Goal: Information Seeking & Learning: Find specific page/section

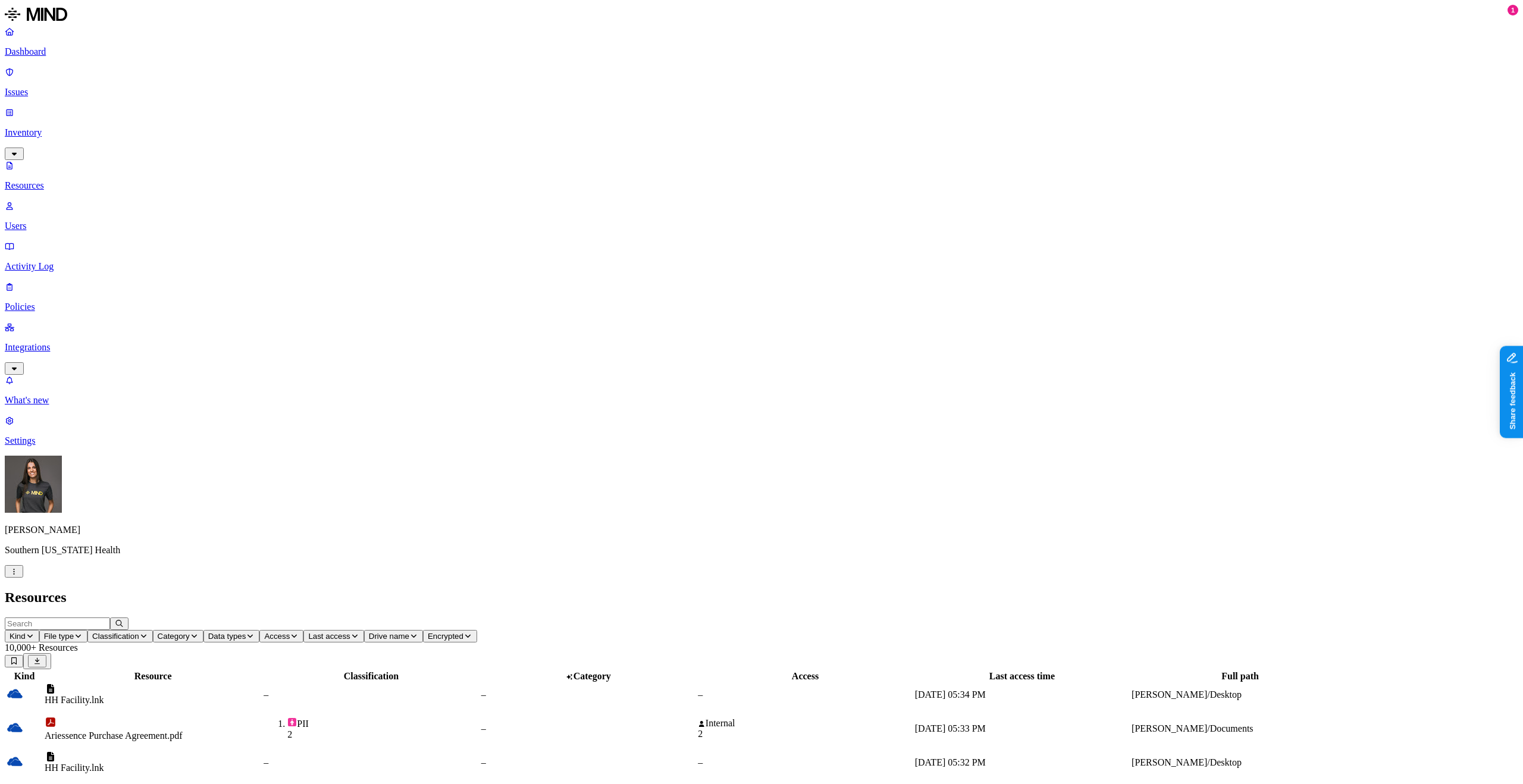
click at [111, 242] on input "text" at bounding box center [57, 624] width 105 height 12
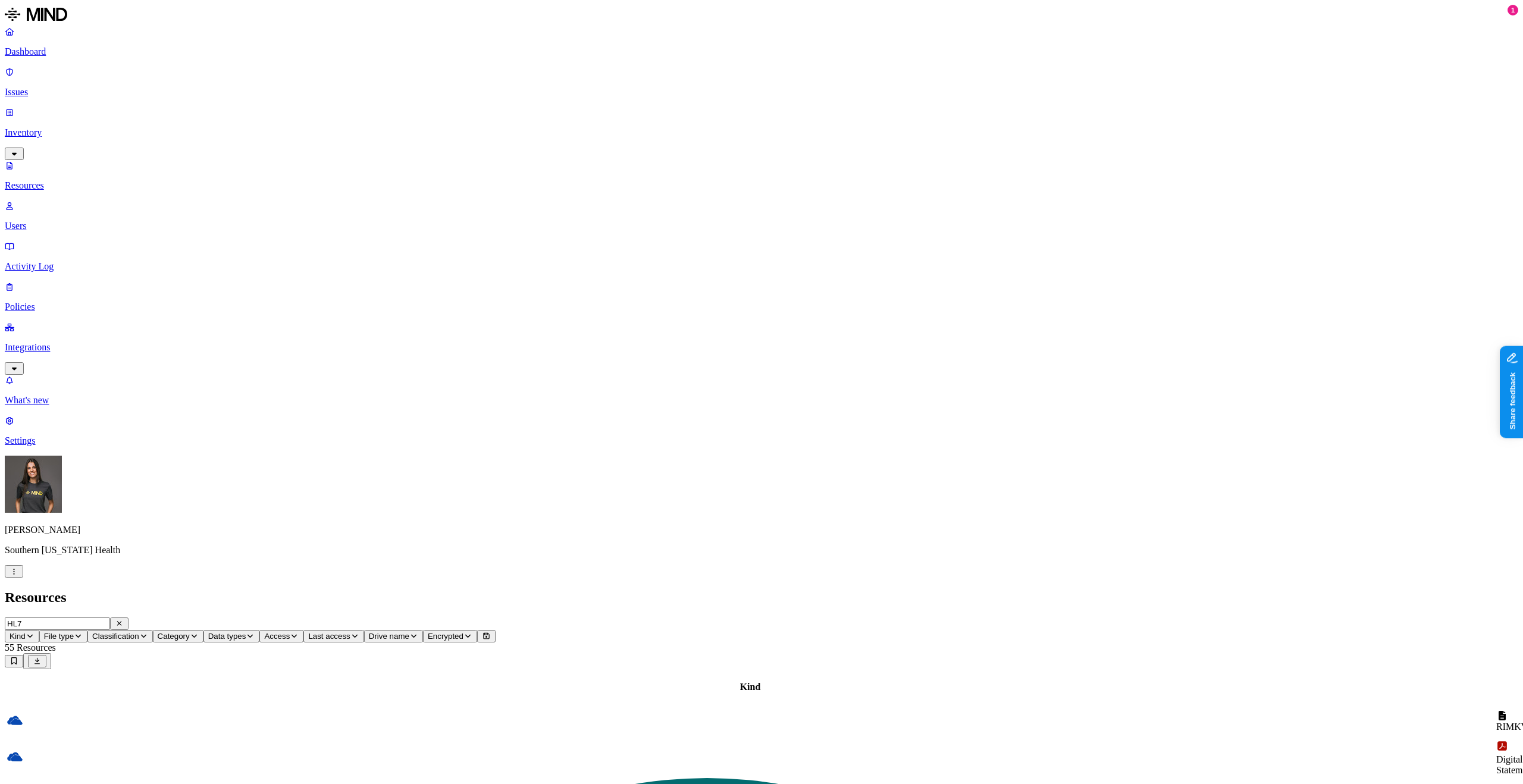
type input "HL7"
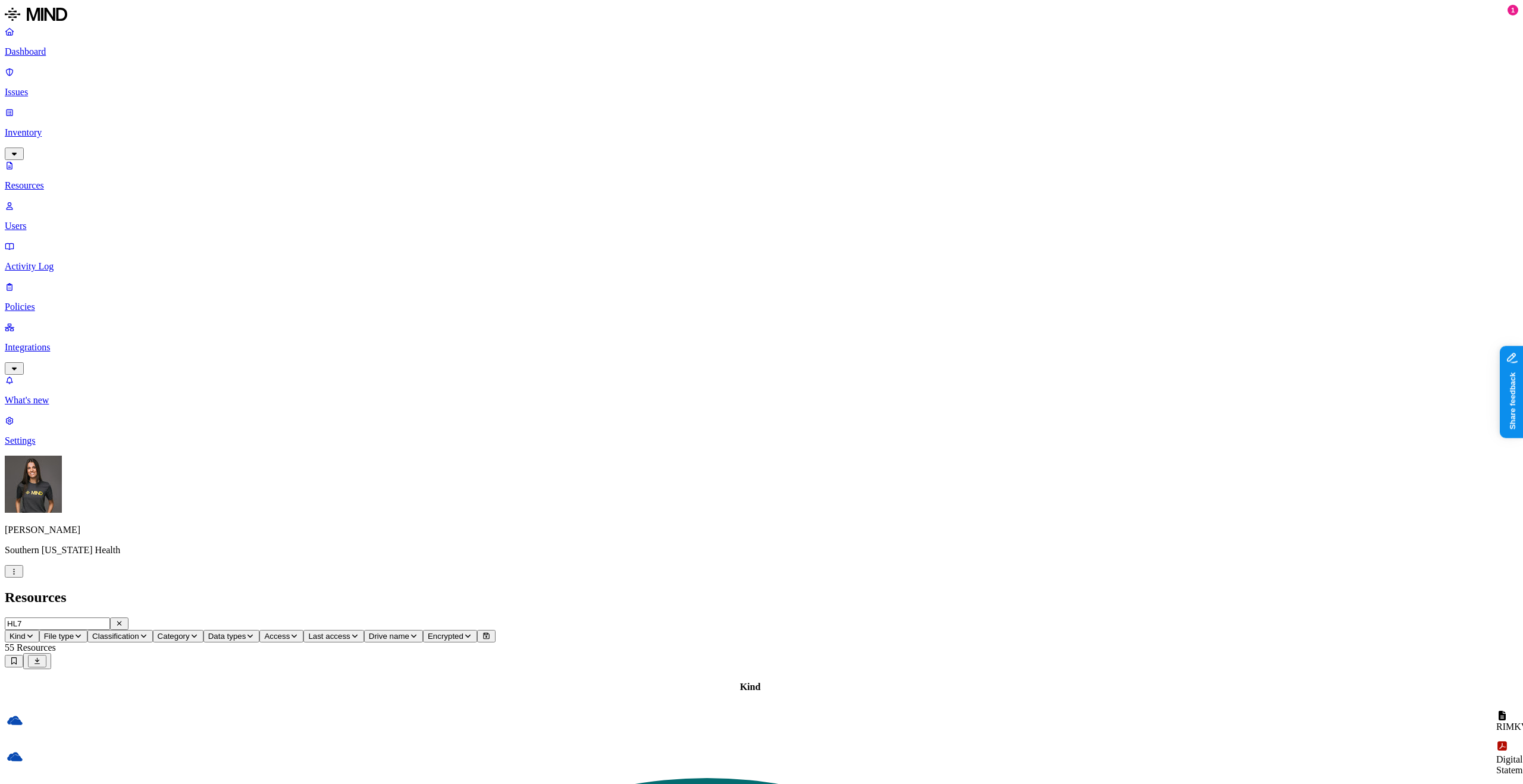
drag, startPoint x: 404, startPoint y: 73, endPoint x: 484, endPoint y: 81, distance: 80.4
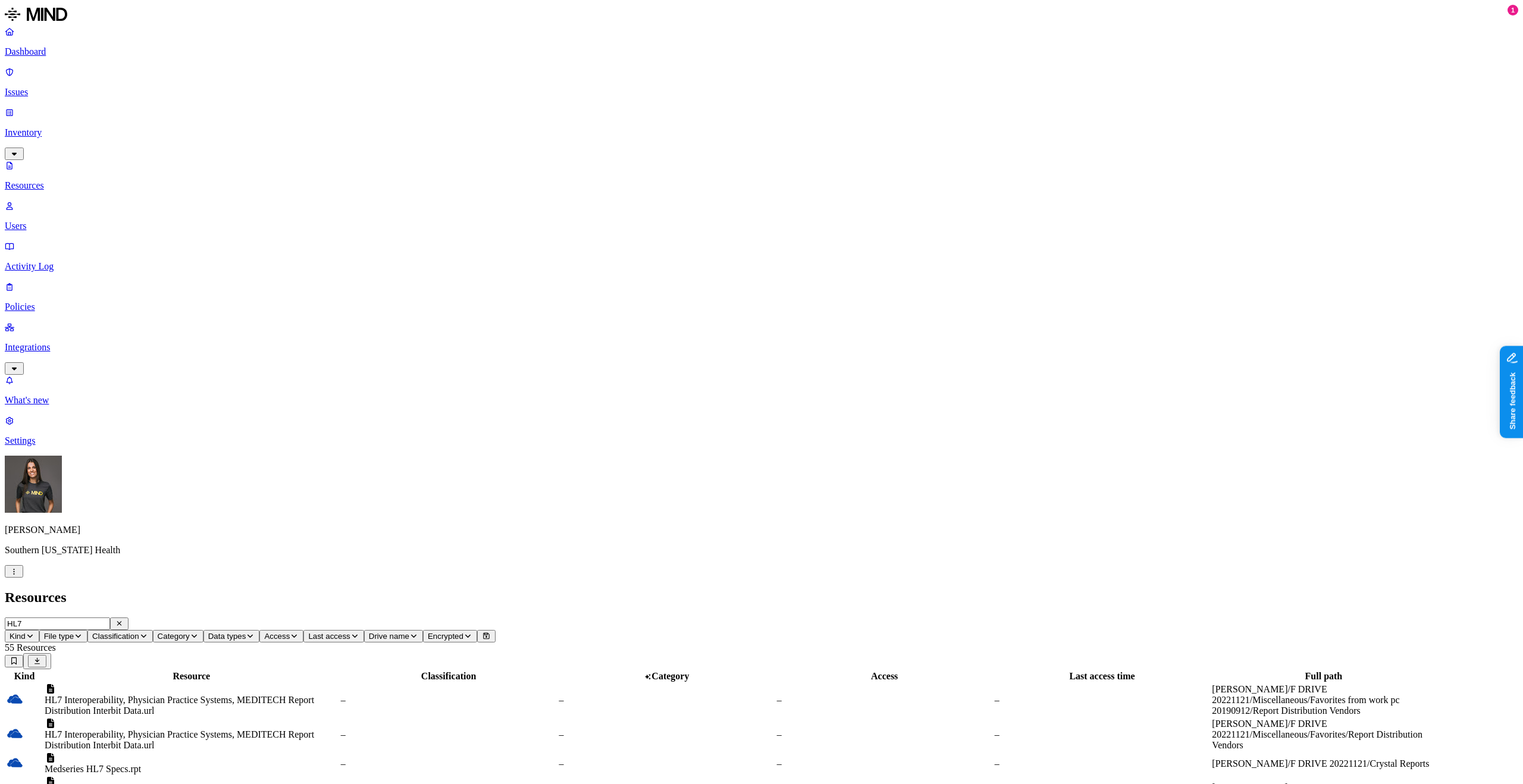
scroll to position [0, 0]
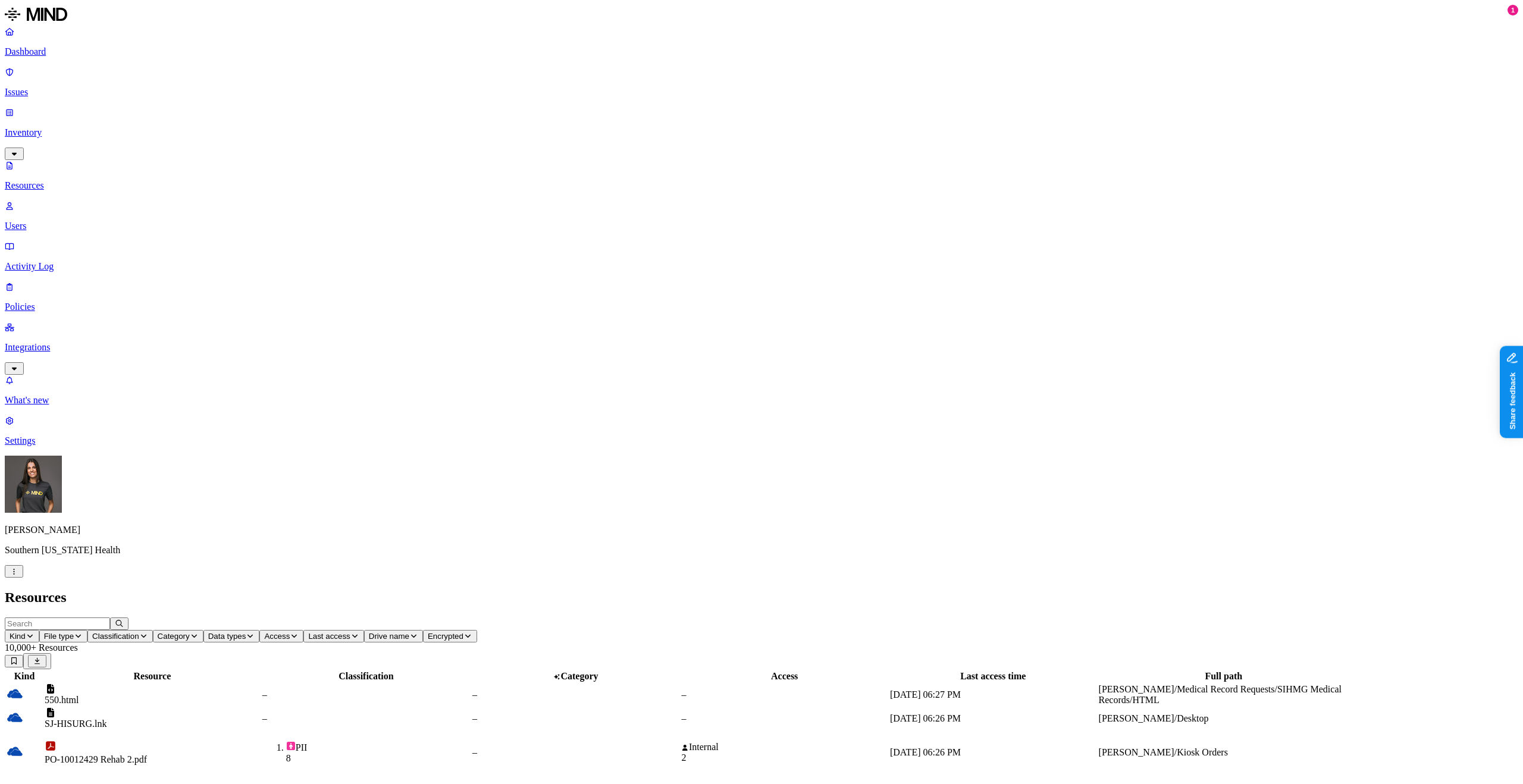
click at [111, 617] on input "text" at bounding box center [57, 624] width 105 height 12
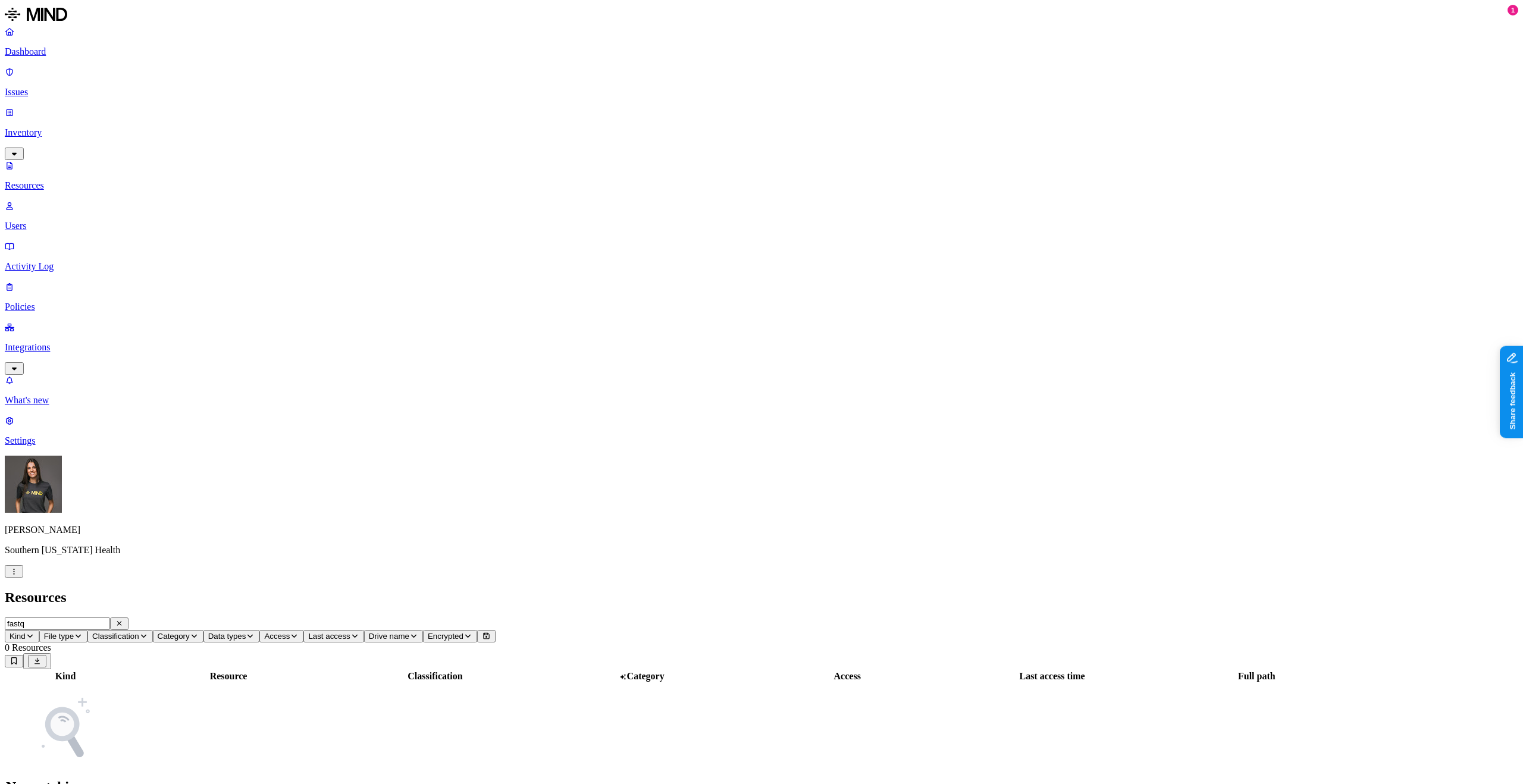
type input ".fastq"
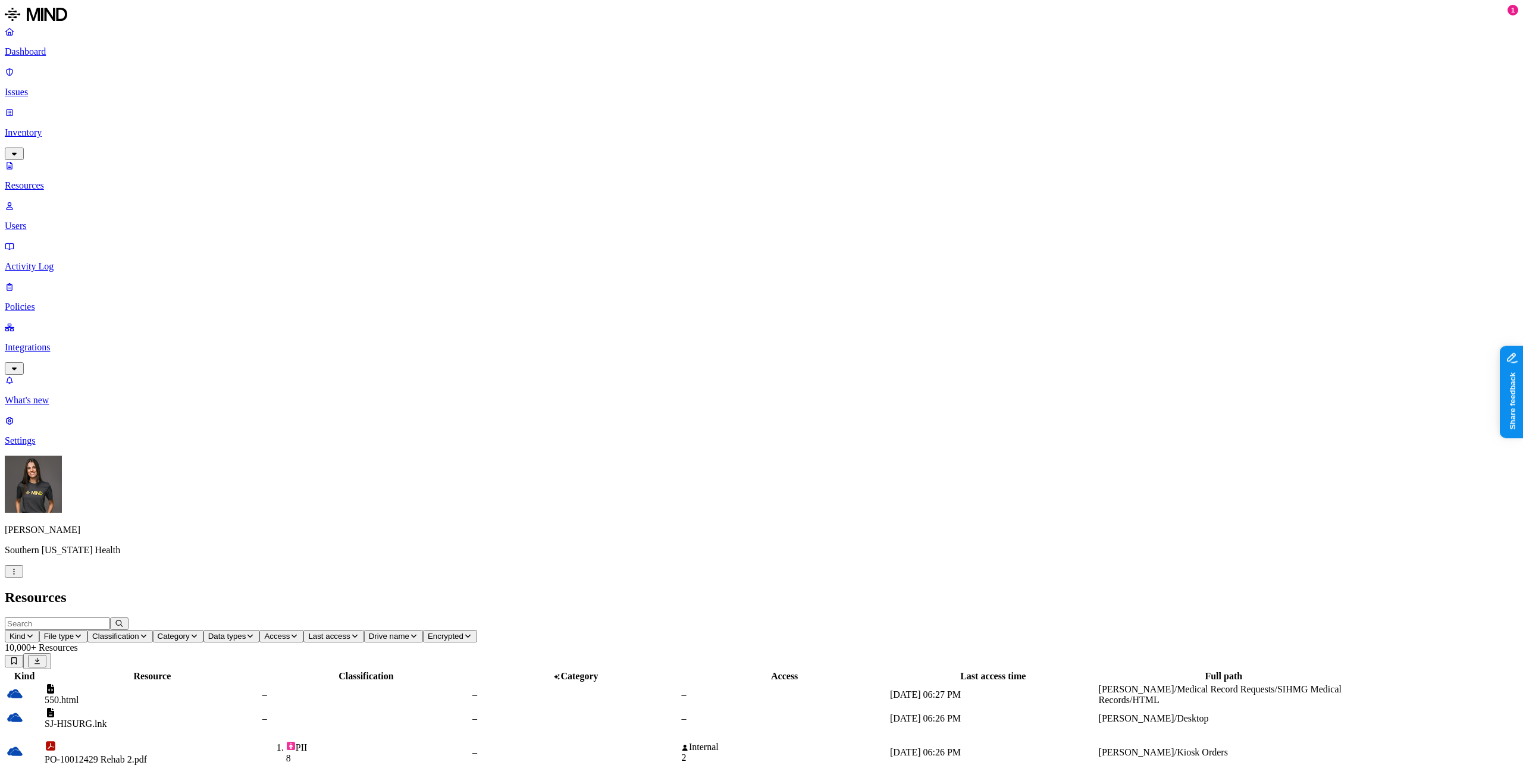
click at [51, 49] on p "Dashboard" at bounding box center [761, 52] width 1514 height 11
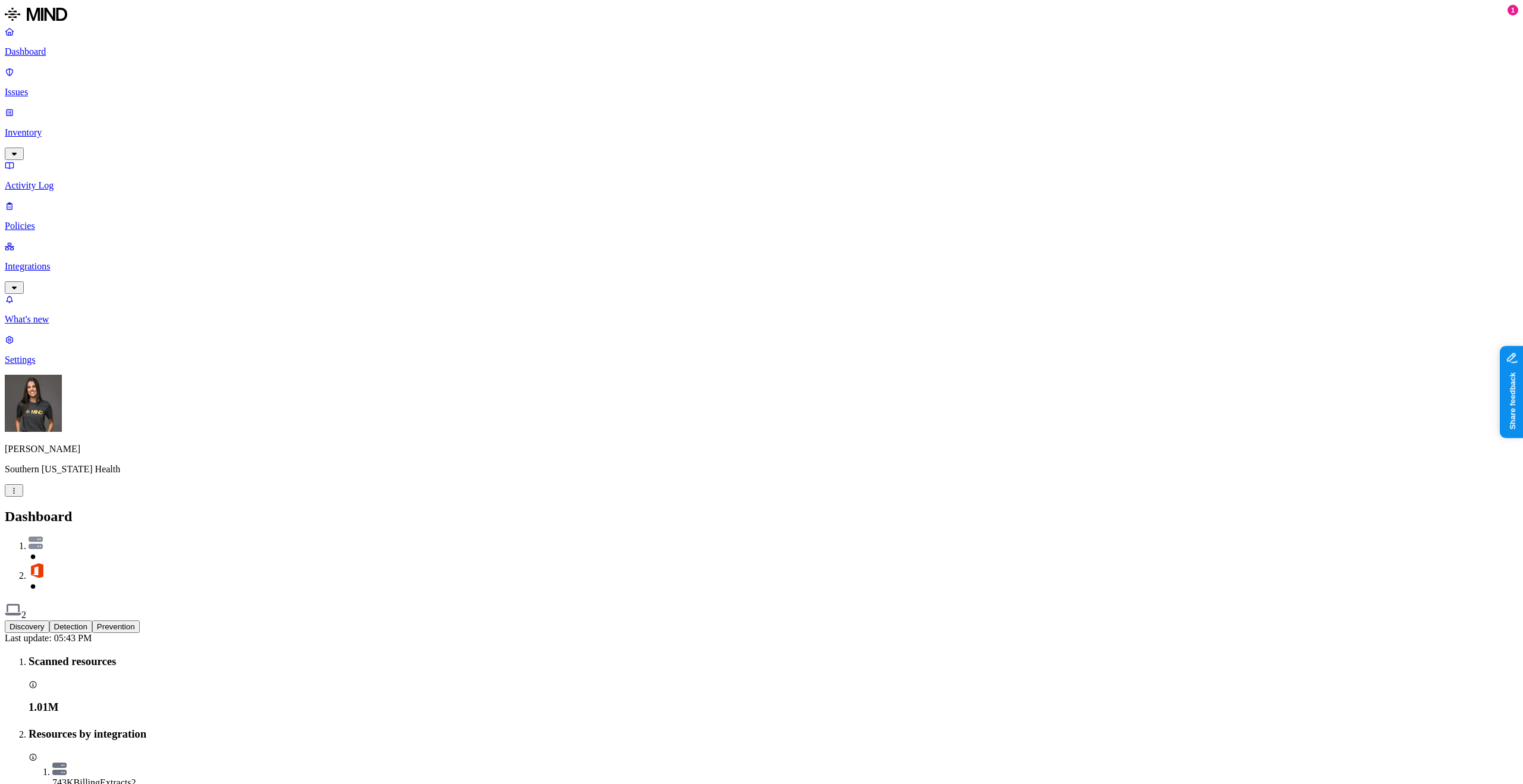
drag, startPoint x: 545, startPoint y: 355, endPoint x: 662, endPoint y: 364, distance: 117.3
drag, startPoint x: 348, startPoint y: 358, endPoint x: 384, endPoint y: 361, distance: 36.1
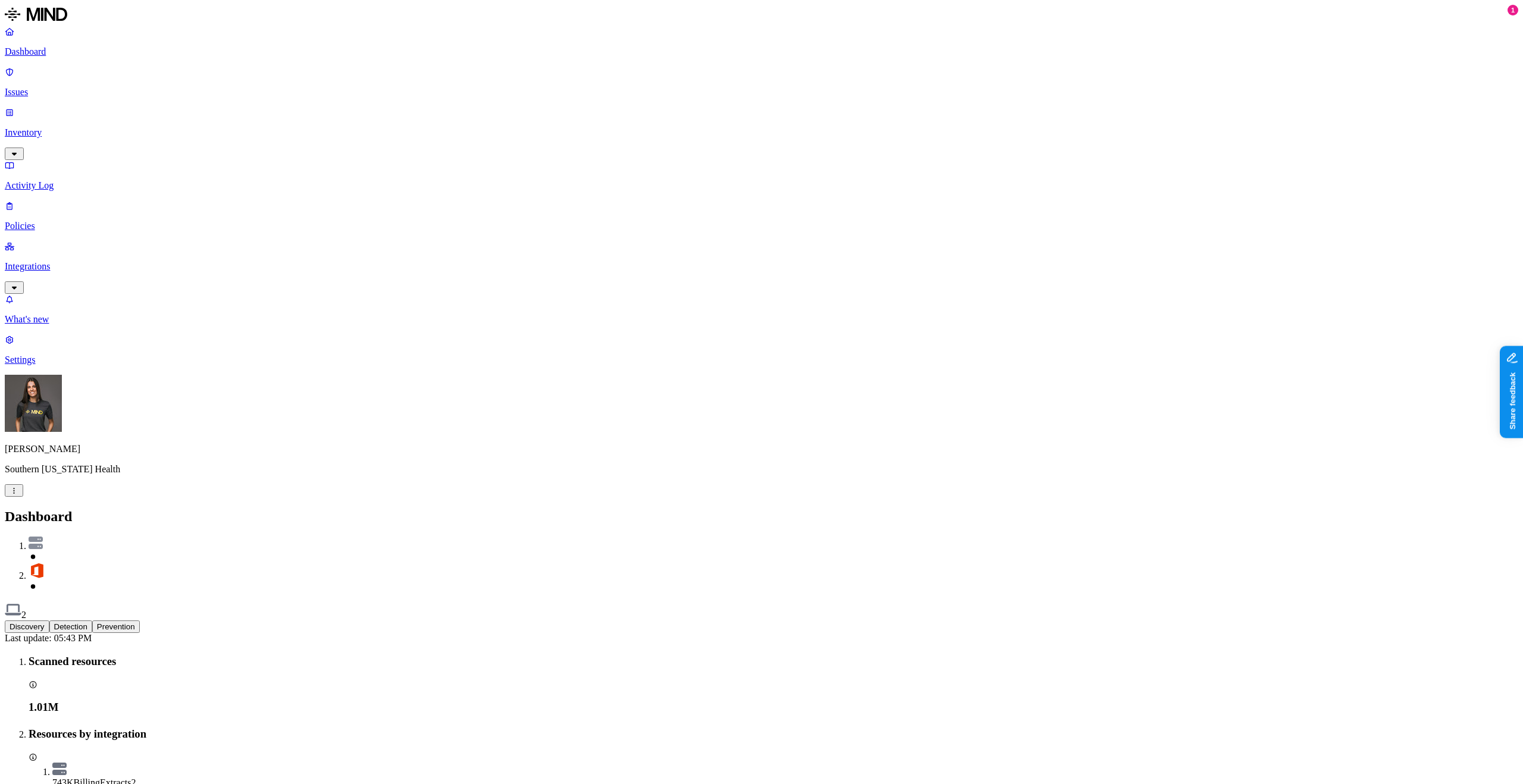
click at [63, 127] on p "Inventory" at bounding box center [761, 133] width 1514 height 11
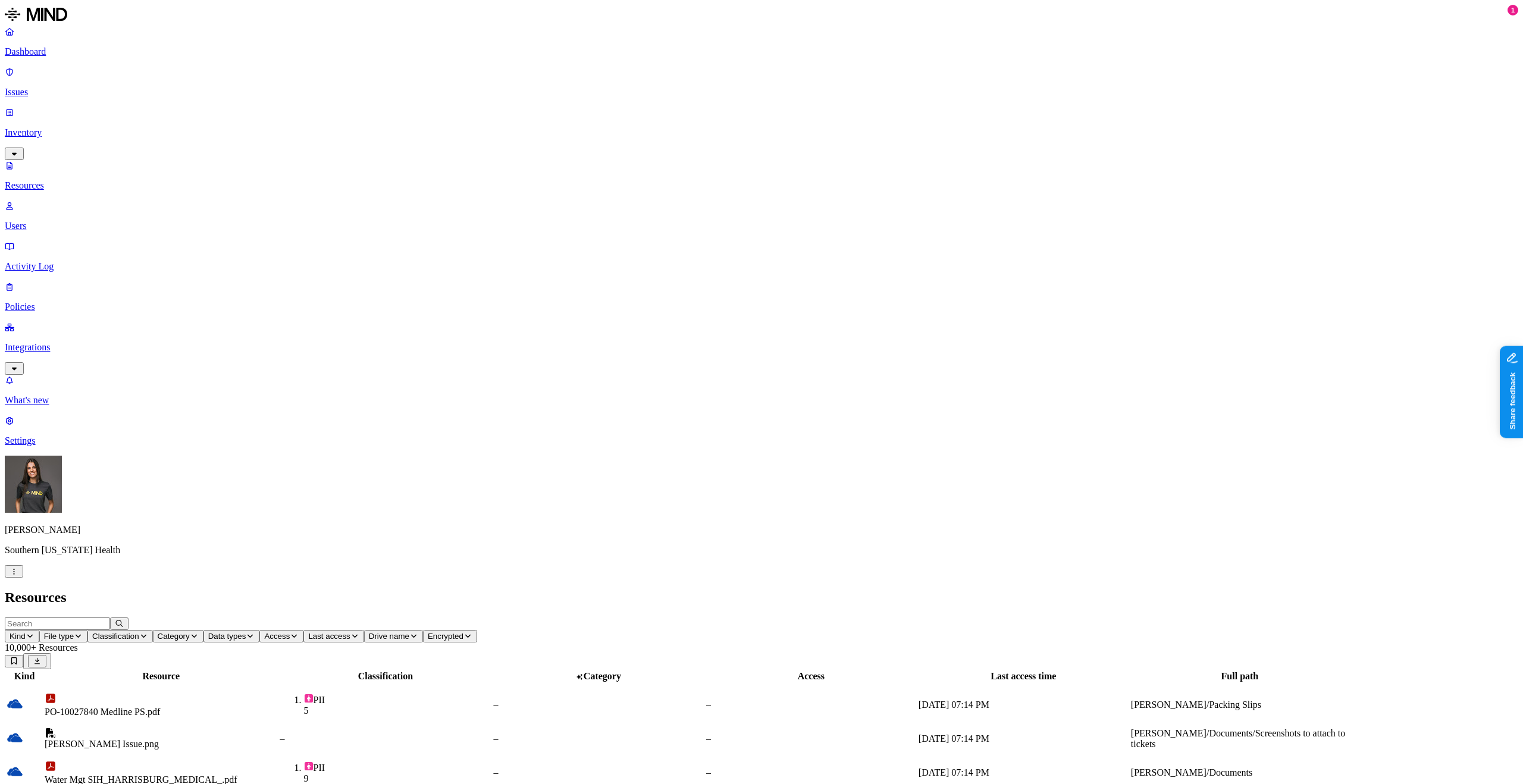
click at [111, 617] on input "text" at bounding box center [57, 624] width 105 height 12
click at [61, 241] on link "Activity Log" at bounding box center [761, 256] width 1514 height 31
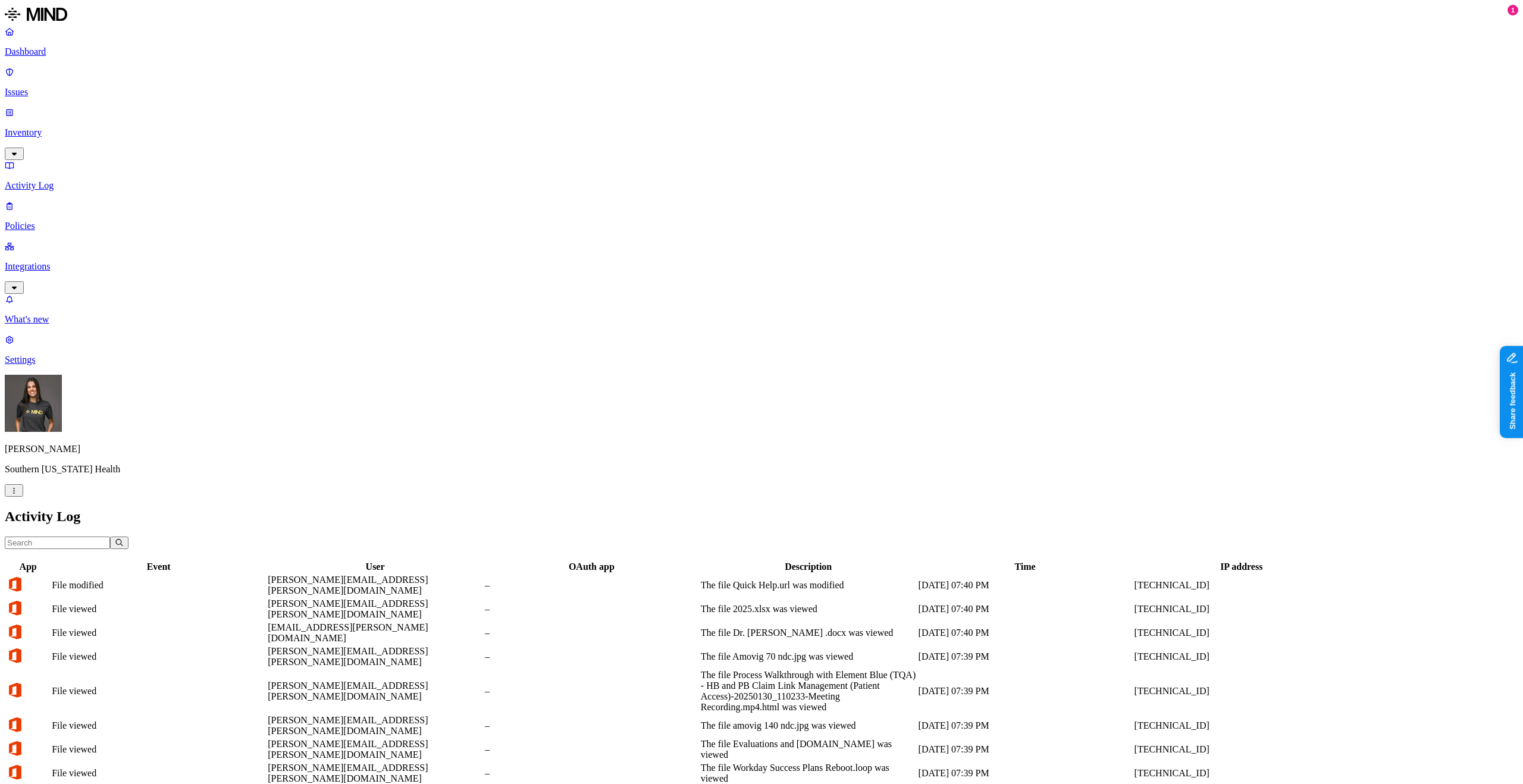
click at [111, 536] on input "text" at bounding box center [57, 543] width 105 height 12
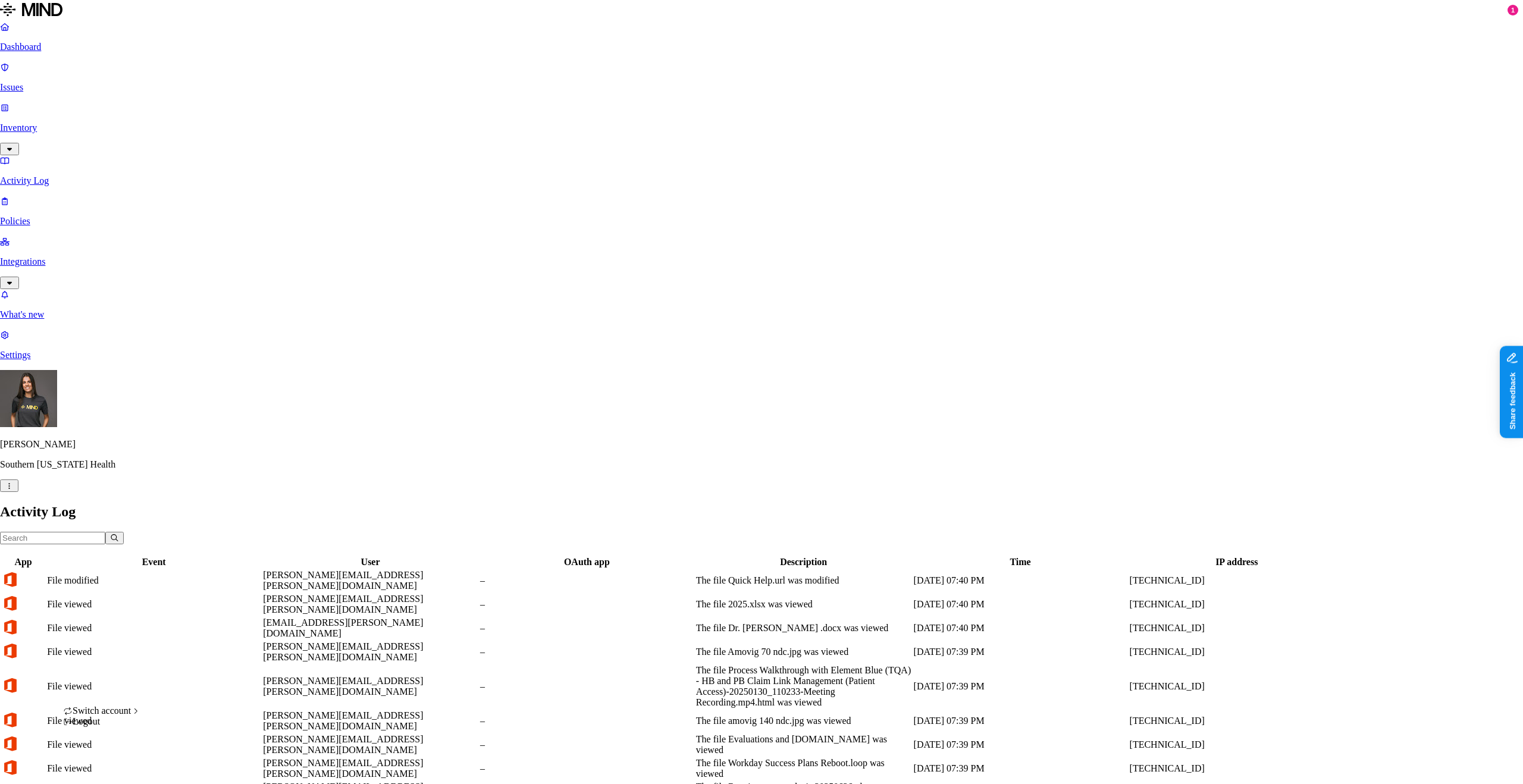
click at [111, 762] on html "Dashboard Issues Inventory Activity Log Policies Integrations What's new 1 Sett…" at bounding box center [761, 675] width 1523 height 1352
click at [200, 560] on div "ACME" at bounding box center [218, 555] width 116 height 11
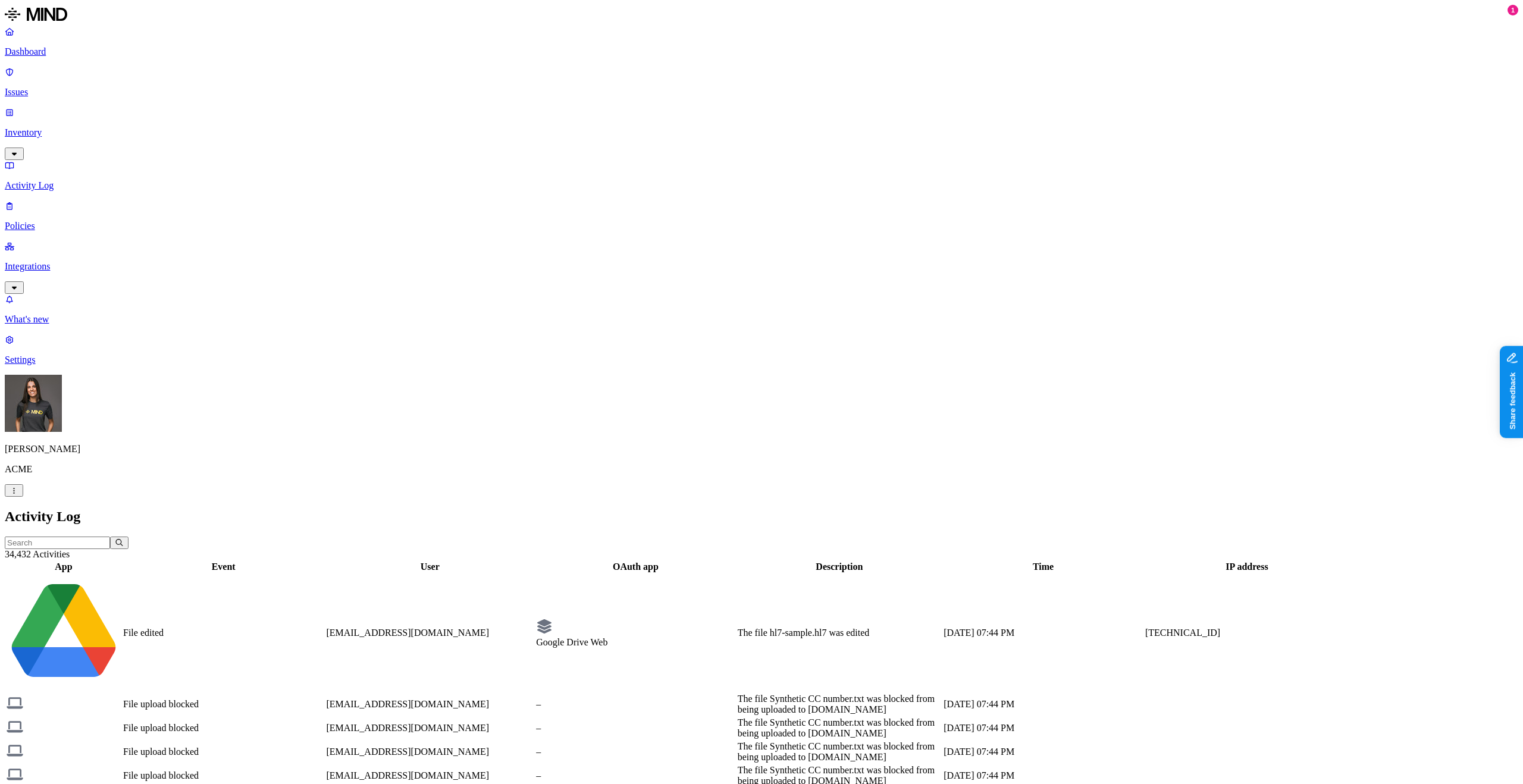
click at [323, 627] on div "File edited" at bounding box center [223, 633] width 201 height 11
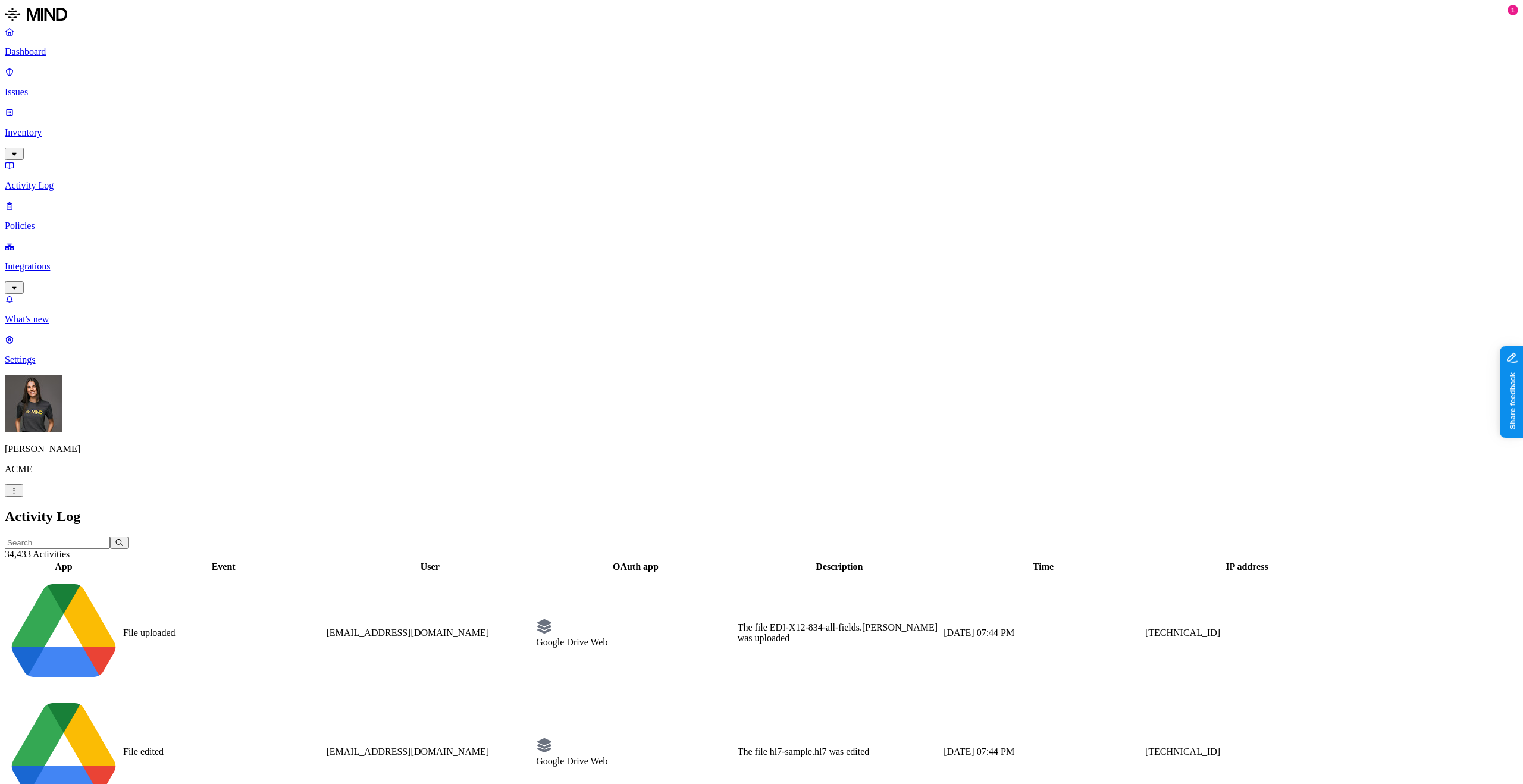
click at [941, 747] on div "The file hl7-sample.hl7 was edited" at bounding box center [839, 752] width 203 height 11
click at [707, 693] on td "Google Drive Web" at bounding box center [635, 752] width 200 height 118
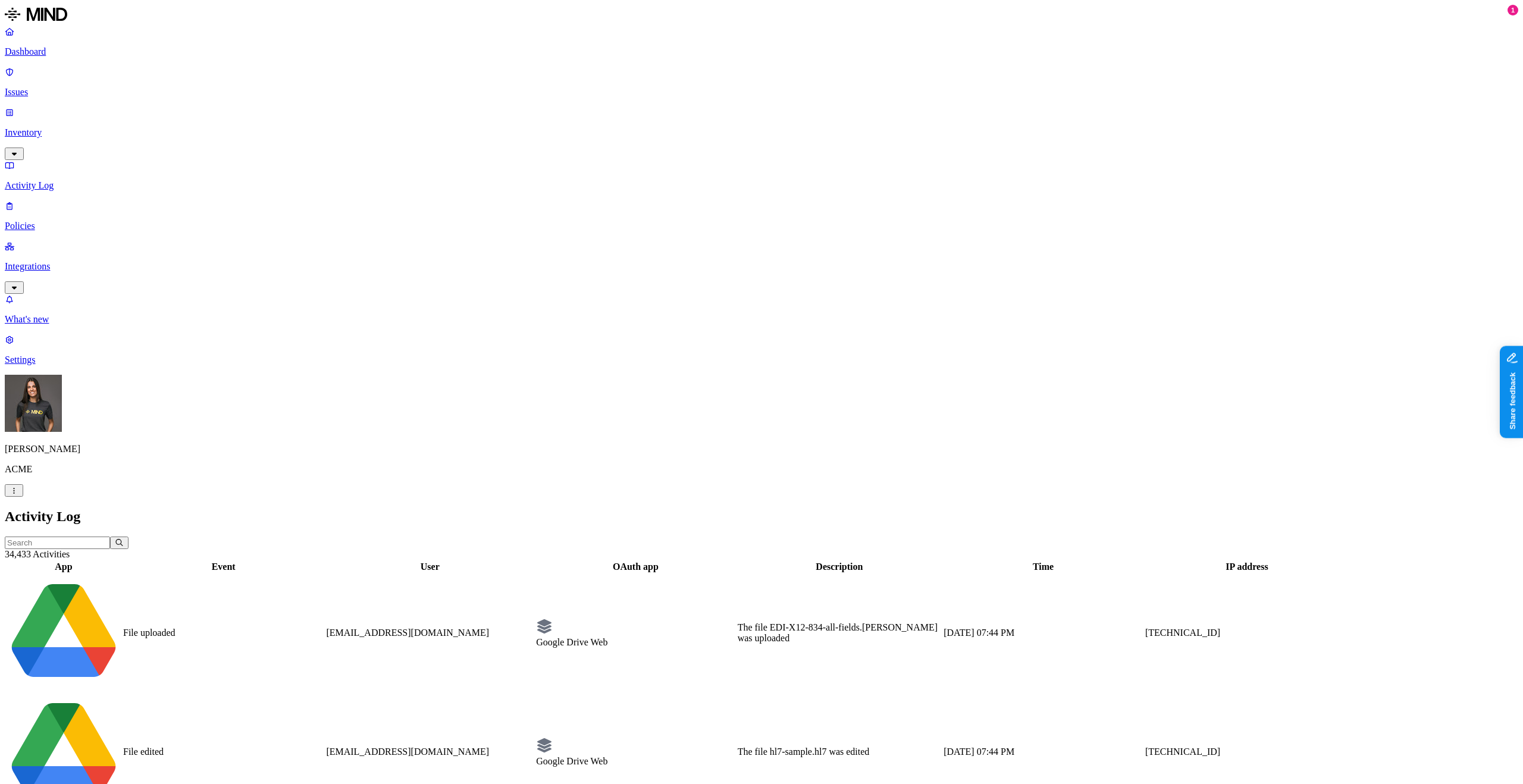
click at [707, 693] on td "Google Drive Web" at bounding box center [635, 752] width 200 height 118
click at [688, 756] on div "Google Drive Web" at bounding box center [635, 762] width 199 height 11
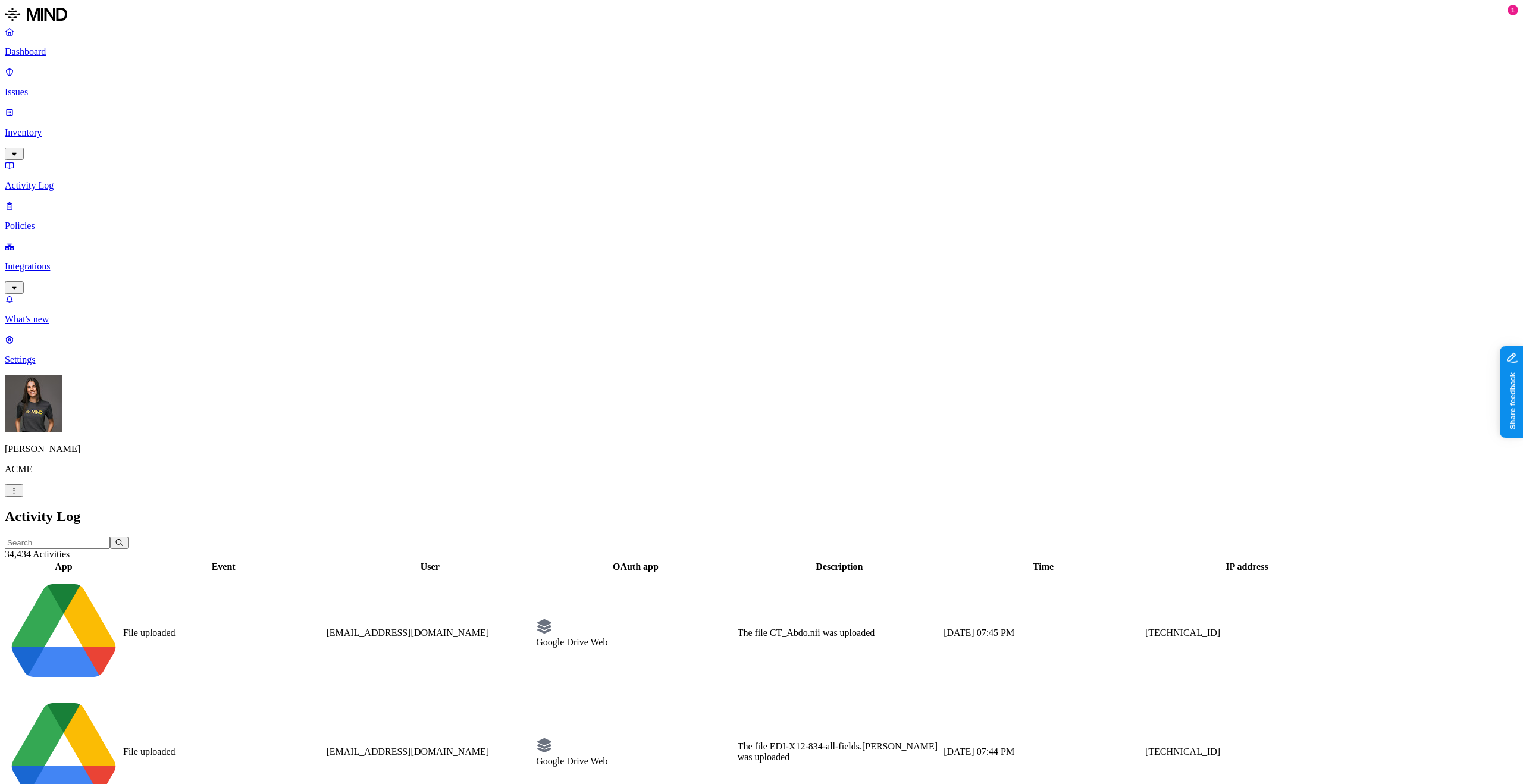
click at [61, 127] on p "Inventory" at bounding box center [761, 133] width 1514 height 11
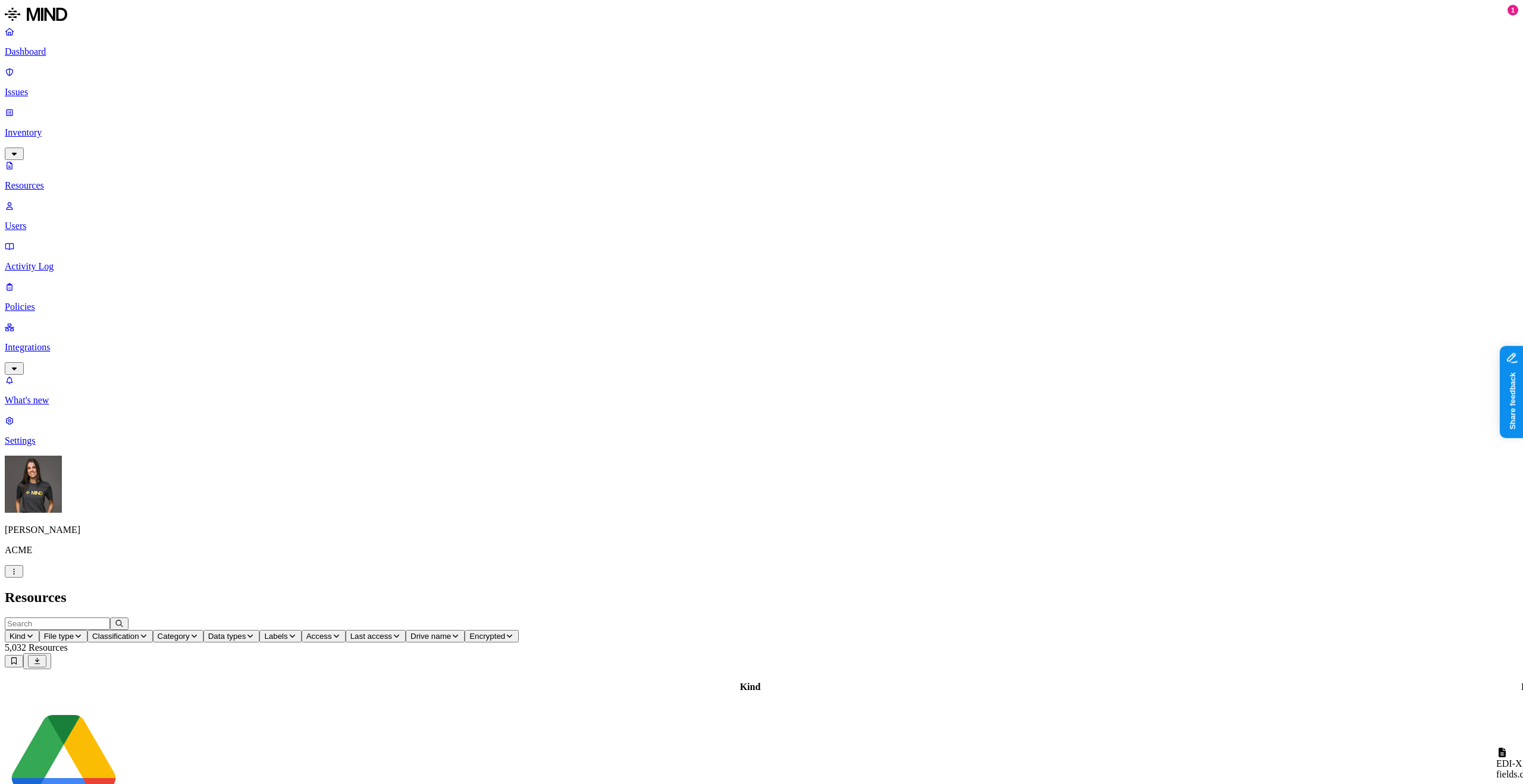
click at [255, 633] on icon "button" at bounding box center [250, 636] width 9 height 7
type input "med"
click at [475, 82] on button "button" at bounding box center [479, 80] width 10 height 4
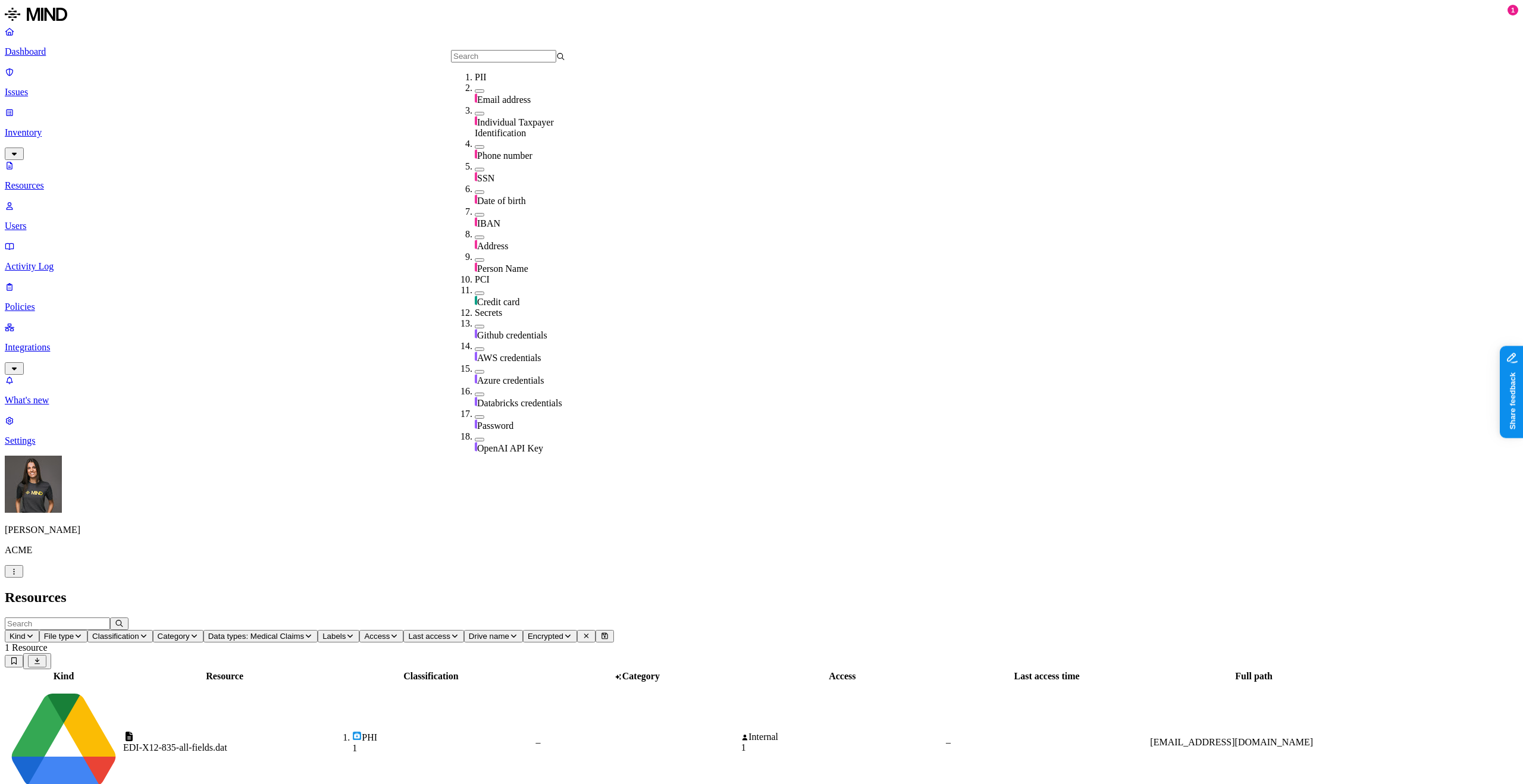
click at [492, 62] on input "text" at bounding box center [504, 56] width 105 height 12
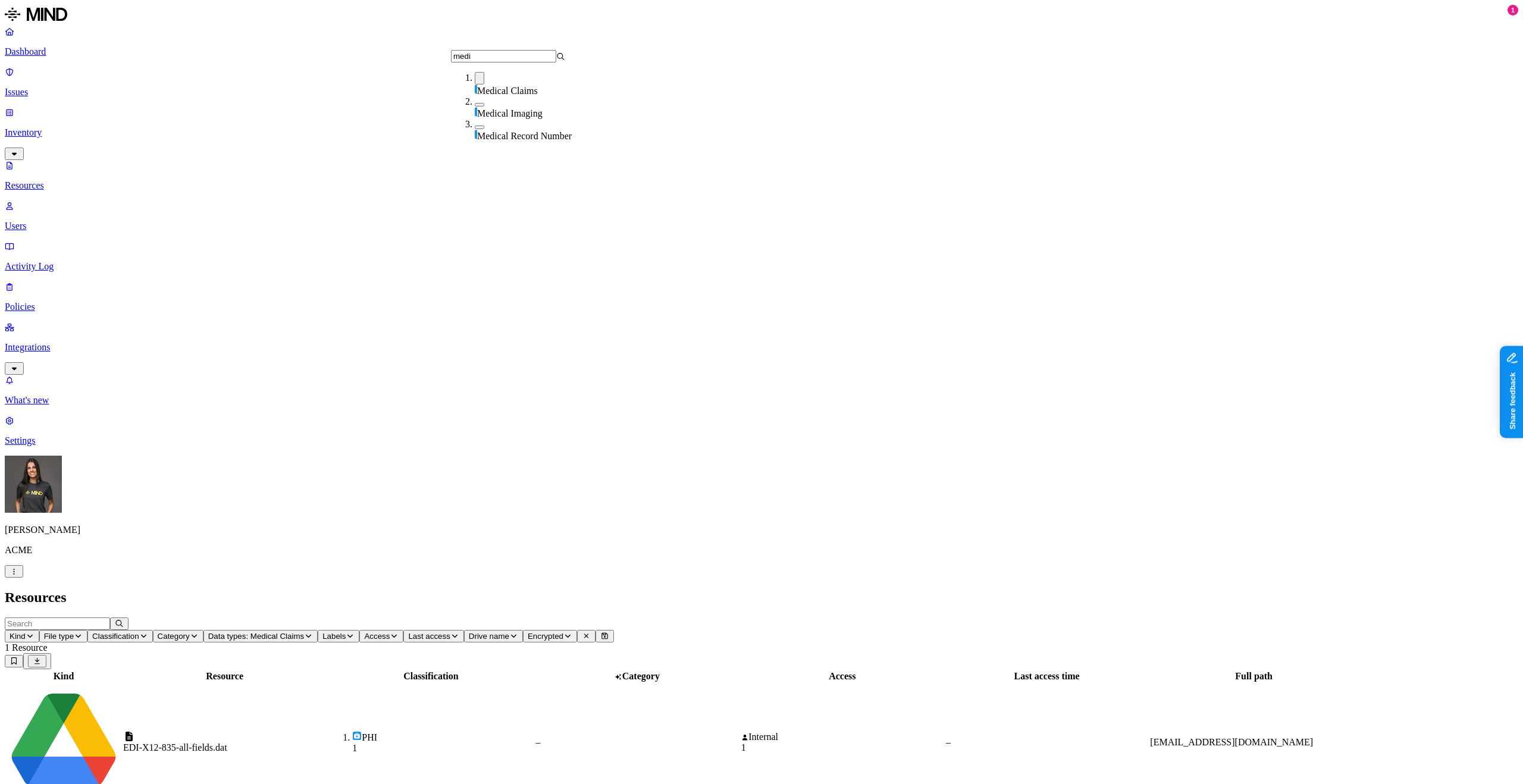
type input "medi"
click at [475, 107] on button "button" at bounding box center [479, 105] width 10 height 4
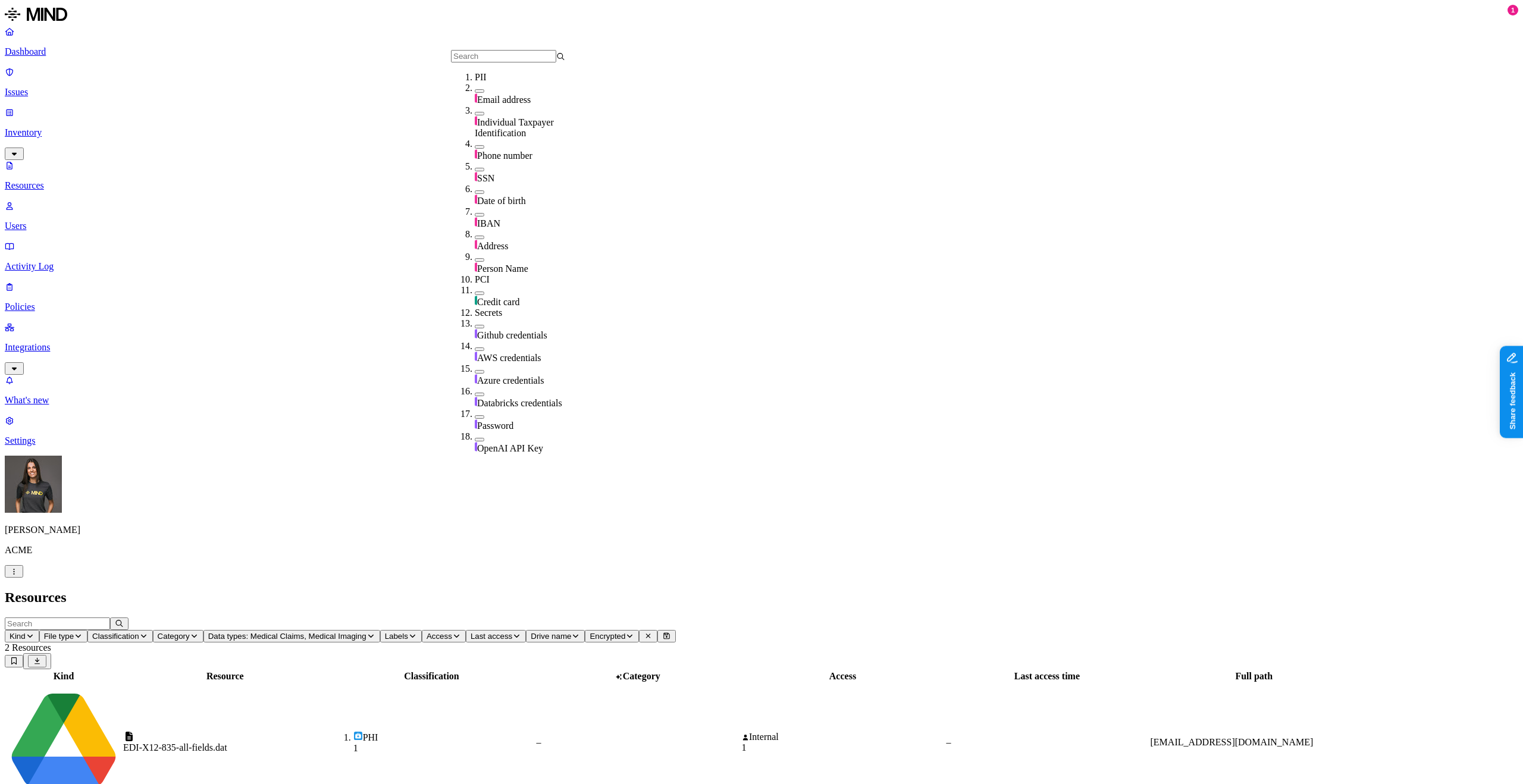
click at [488, 62] on input "text" at bounding box center [504, 56] width 105 height 12
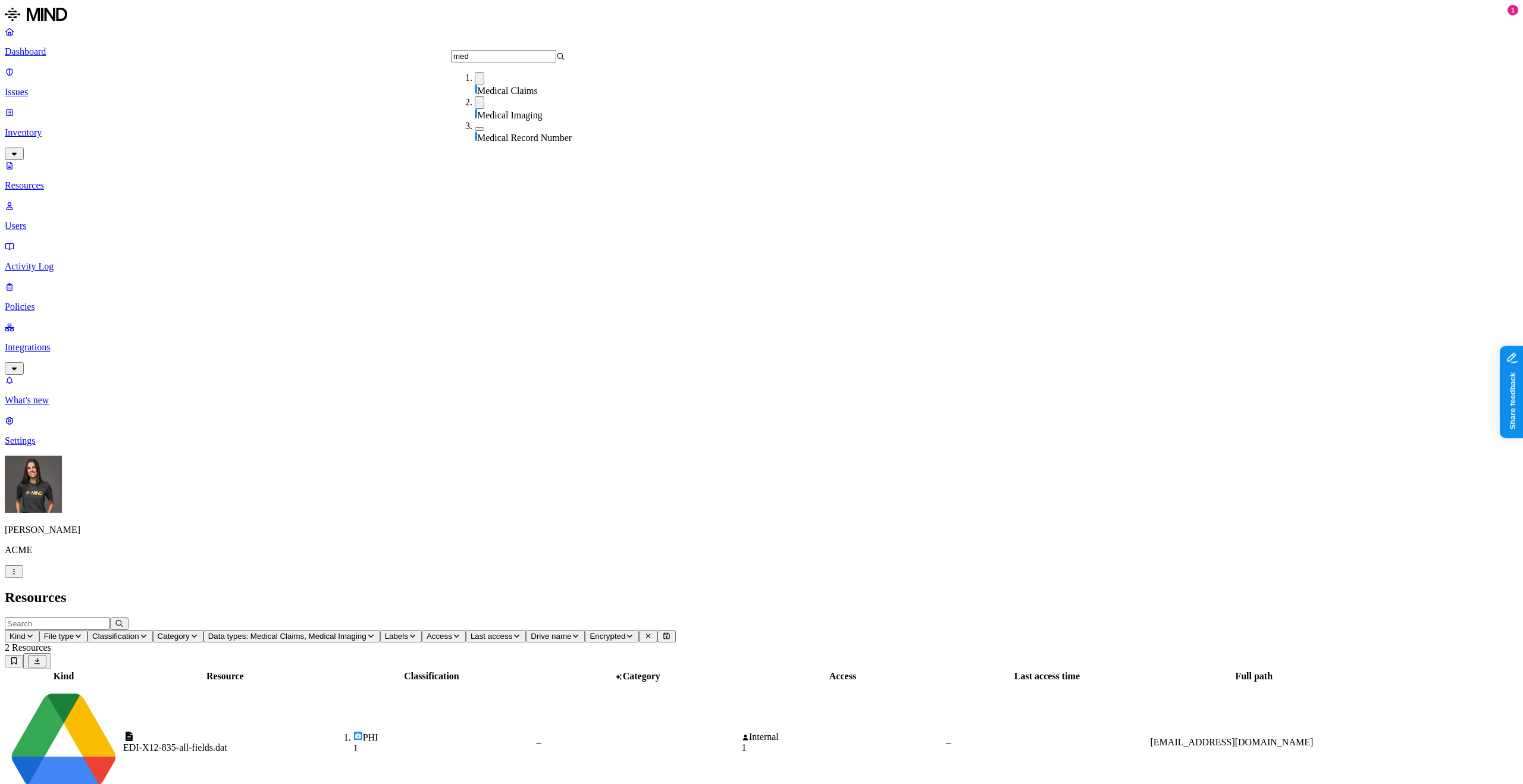
type input "med"
click at [475, 121] on div "Medical Record Number" at bounding box center [532, 132] width 114 height 22
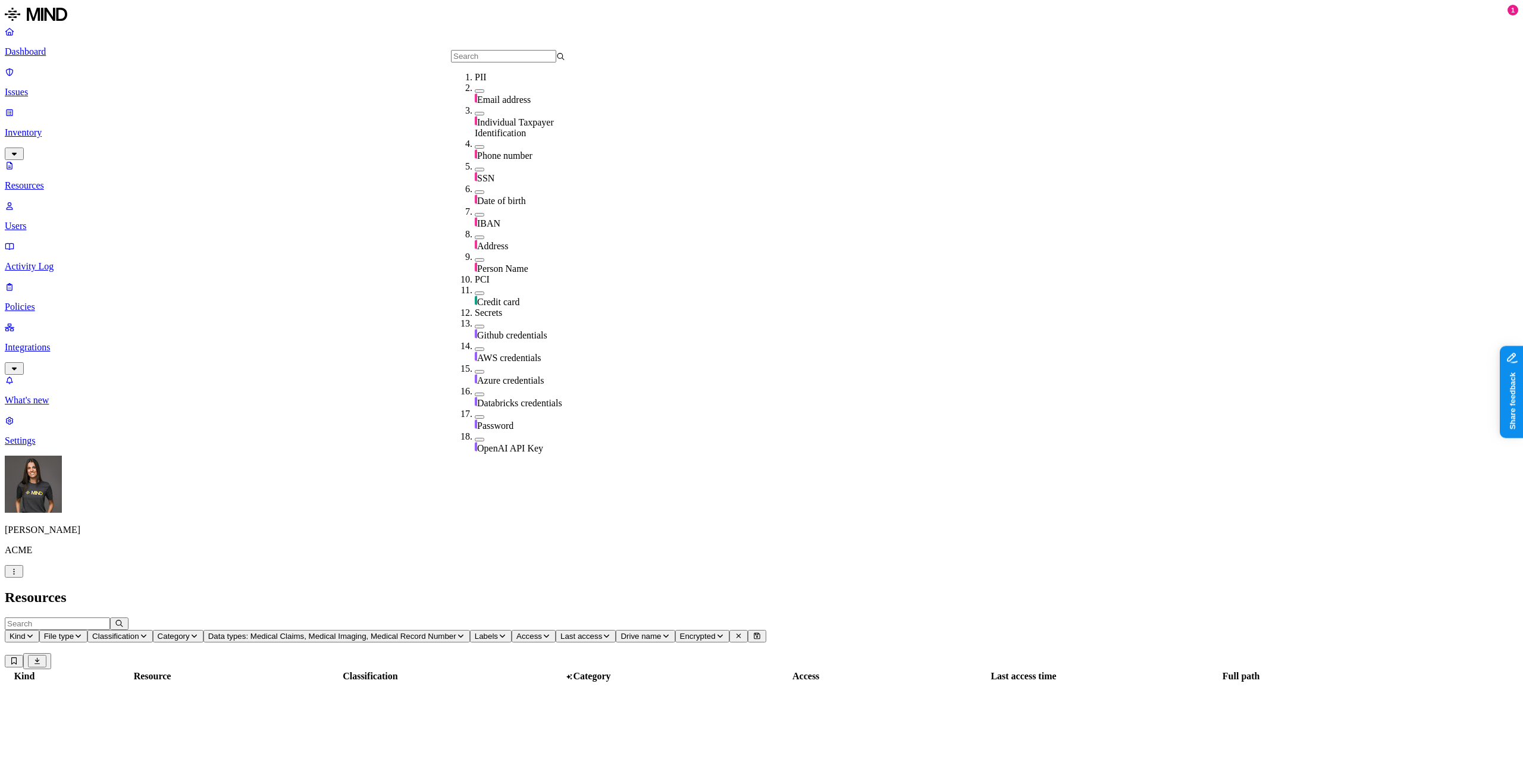
click at [524, 590] on h2 "Resources" at bounding box center [761, 598] width 1514 height 16
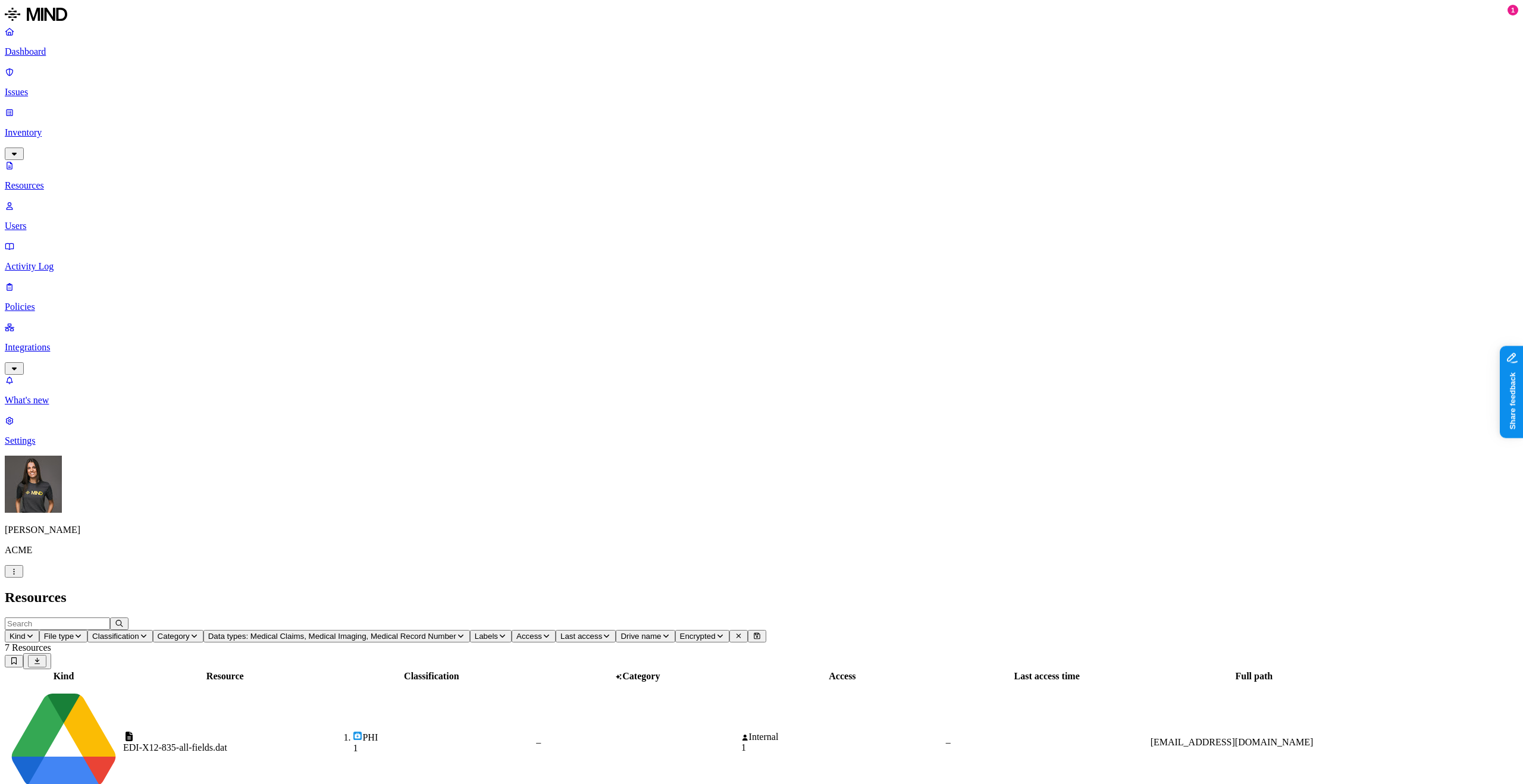
click at [497, 683] on td "PHI 1" at bounding box center [431, 742] width 206 height 118
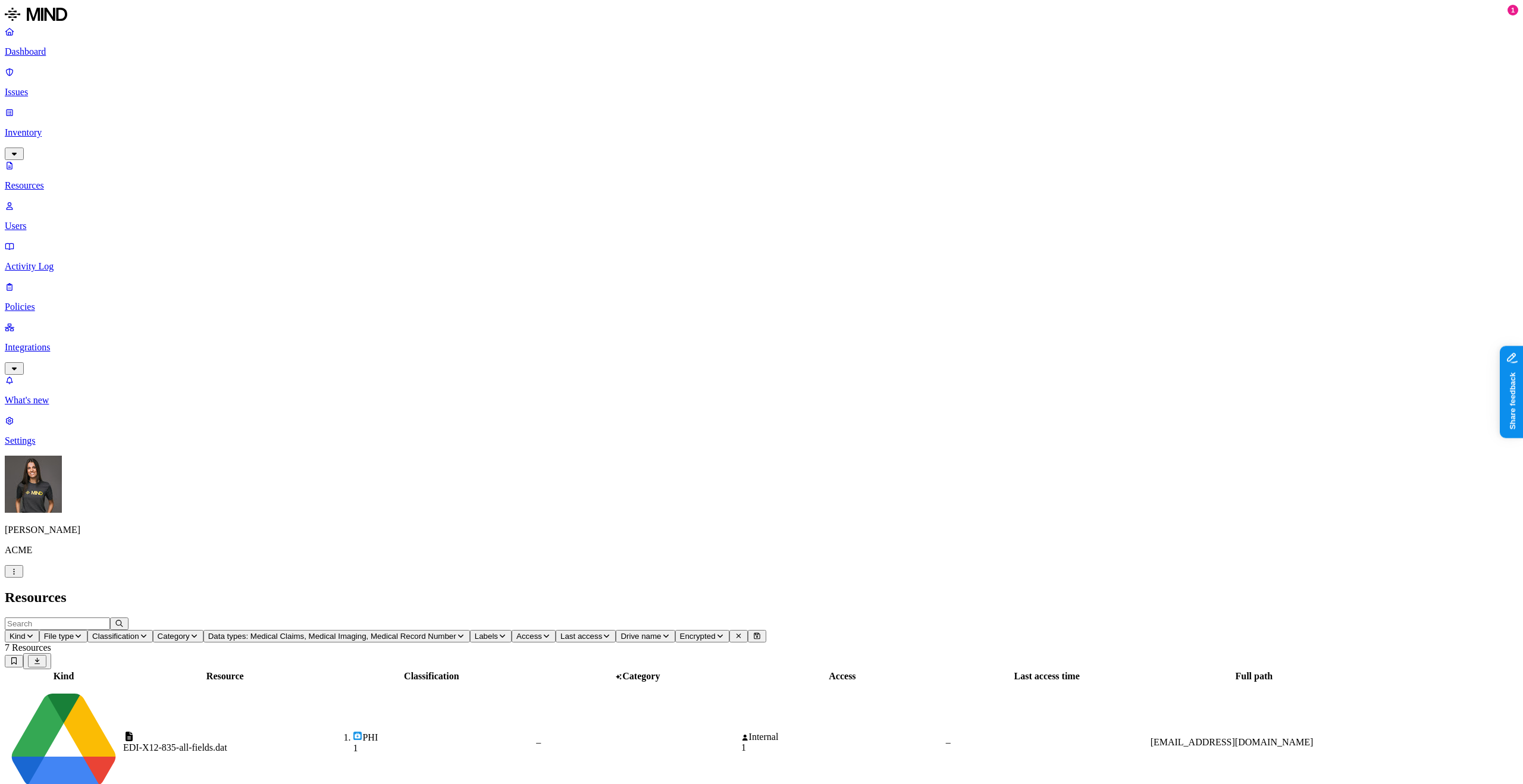
click at [456, 632] on span "Data types: Medical Claims, Medical Imaging, Medical Record Number" at bounding box center [332, 636] width 248 height 9
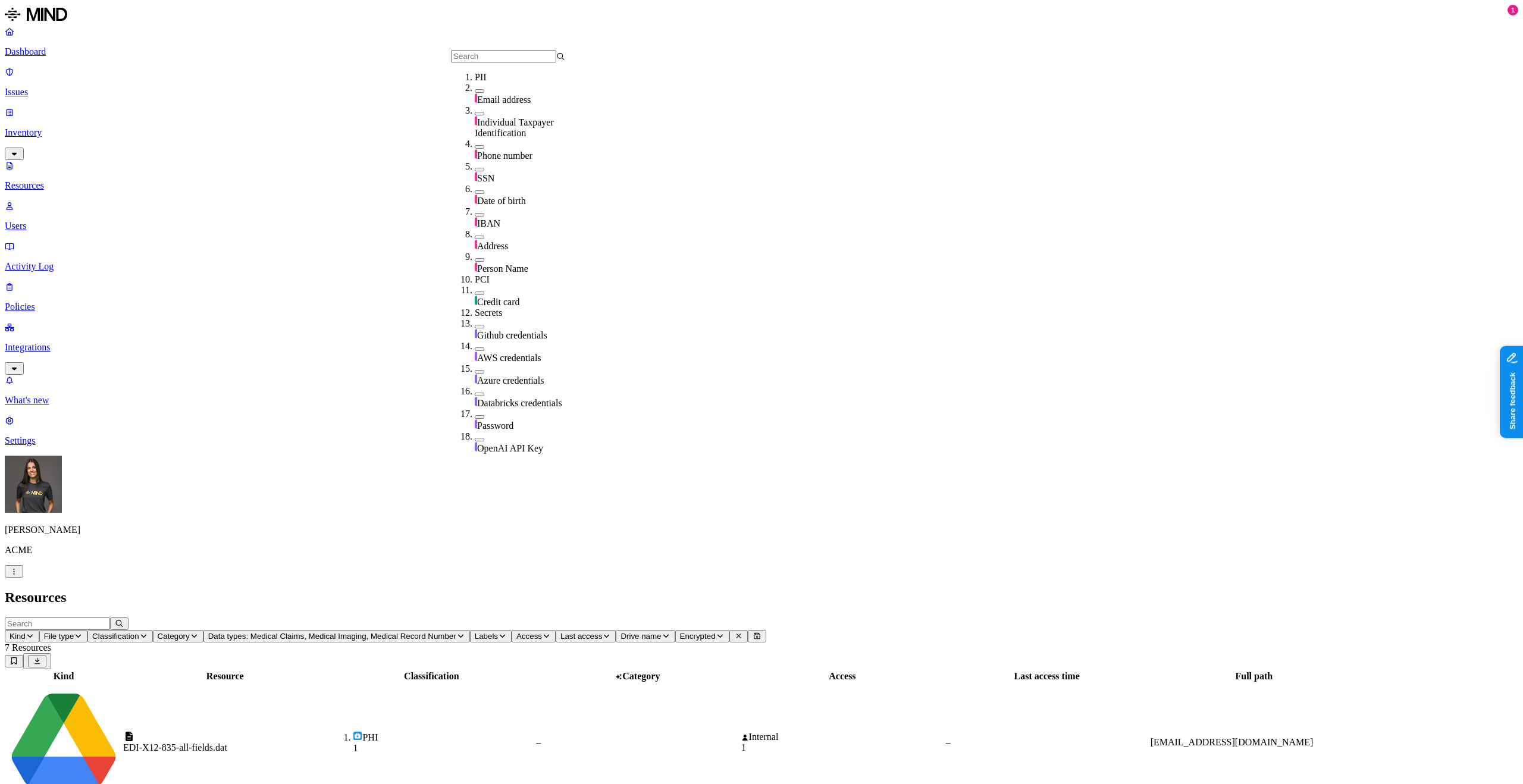
scroll to position [435, 0]
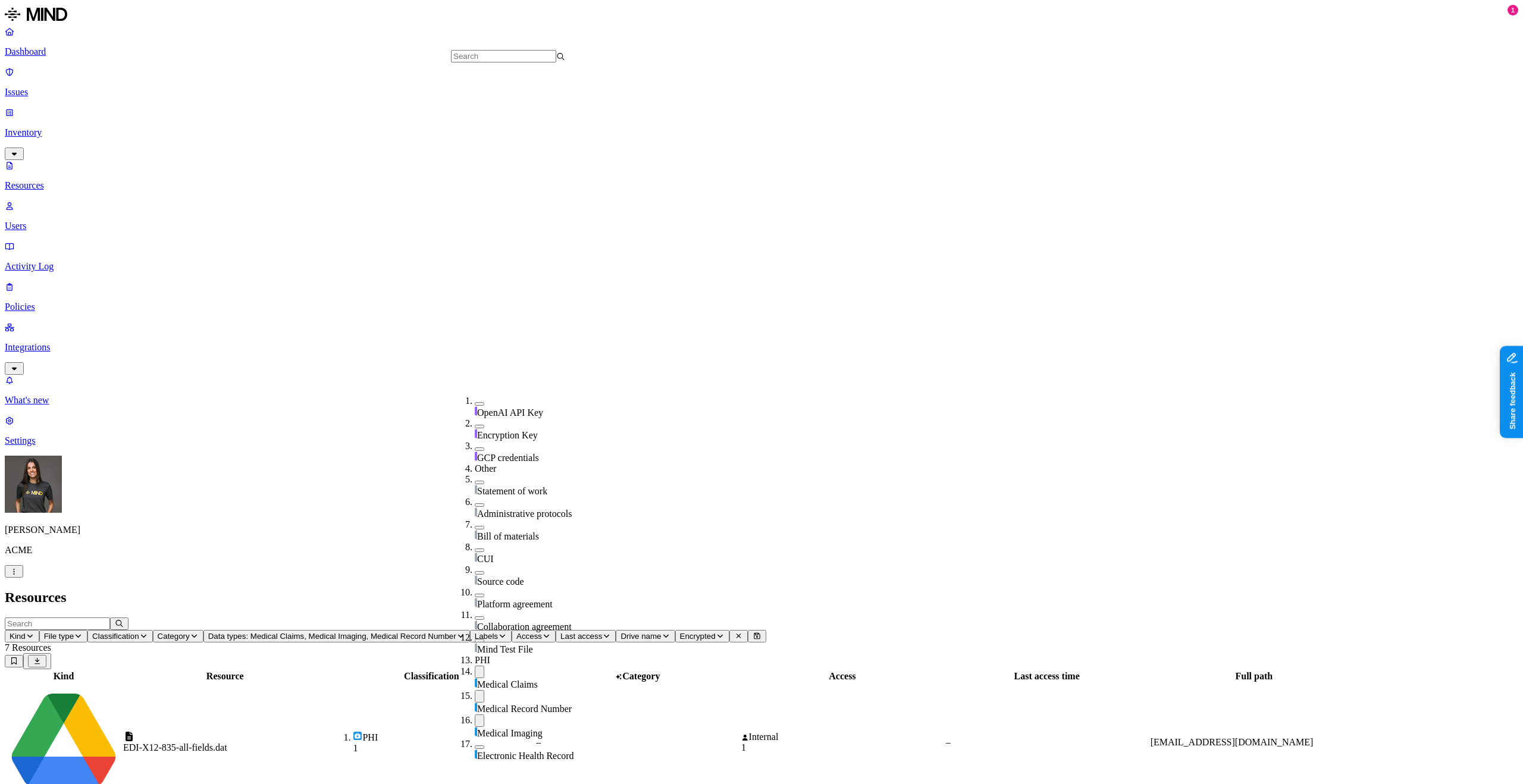
click at [475, 739] on div "Electronic Health Record" at bounding box center [532, 749] width 114 height 22
click at [475, 703] on img at bounding box center [476, 707] width 3 height 10
click at [470, 590] on div "Resources" at bounding box center [761, 598] width 1514 height 16
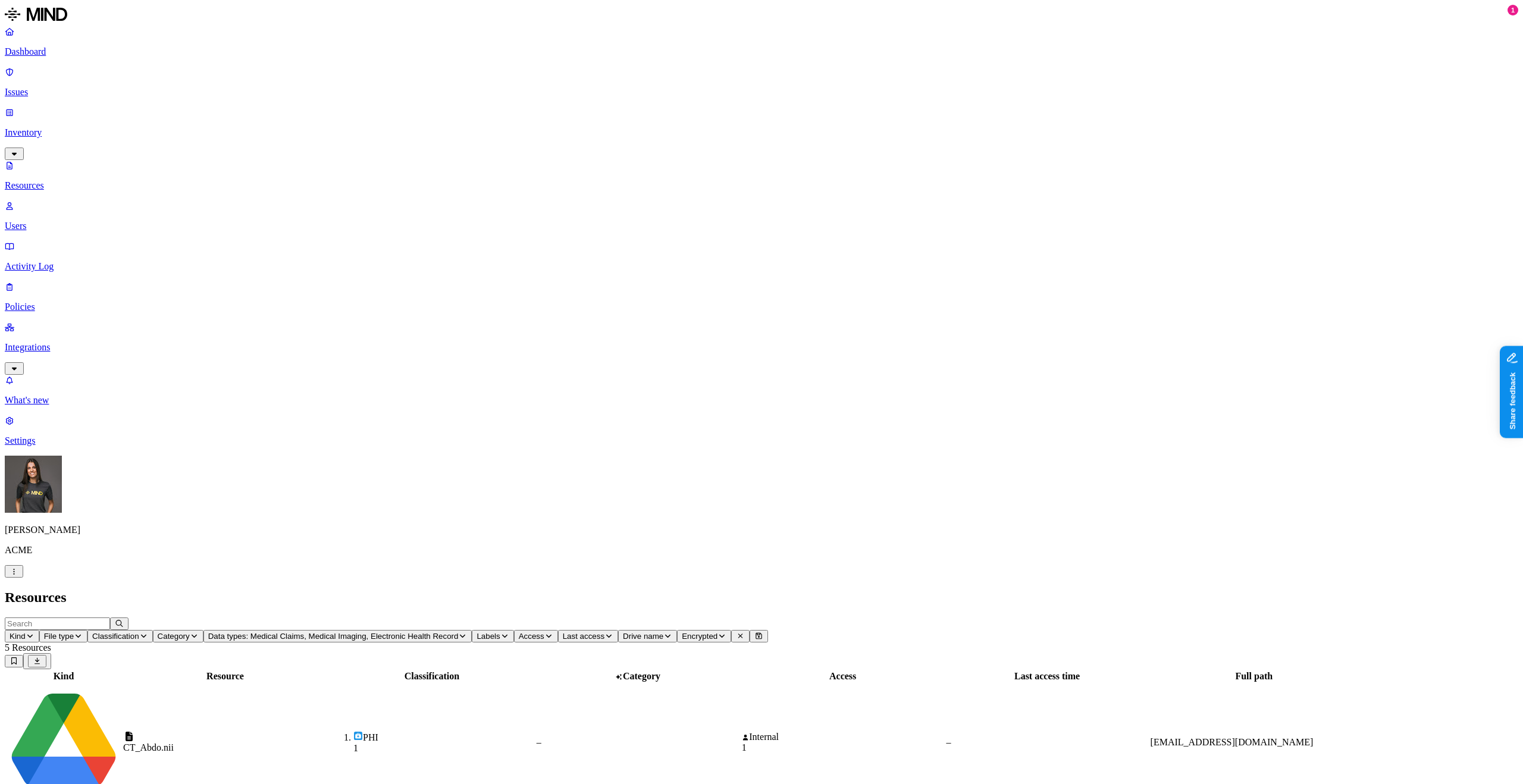
click at [503, 731] on div "PHI 1" at bounding box center [432, 742] width 205 height 22
